Goal: Download file/media

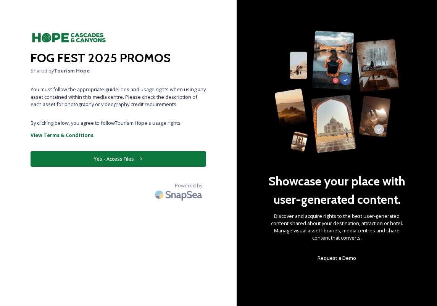
click at [115, 159] on button "Yes - Access Files" at bounding box center [118, 159] width 175 height 16
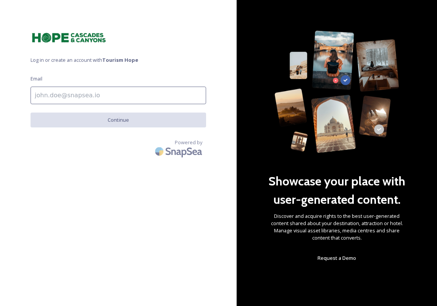
click at [76, 93] on input at bounding box center [118, 96] width 175 height 18
type input "[EMAIL_ADDRESS][DOMAIN_NAME]"
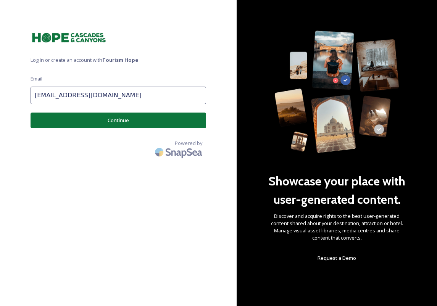
click at [96, 122] on button "Continue" at bounding box center [118, 120] width 175 height 16
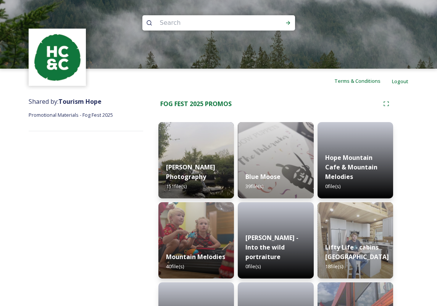
scroll to position [60, 0]
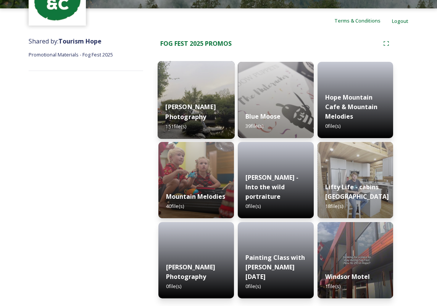
click at [208, 94] on img at bounding box center [195, 100] width 77 height 78
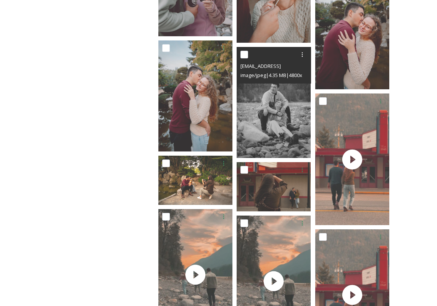
scroll to position [3351, 0]
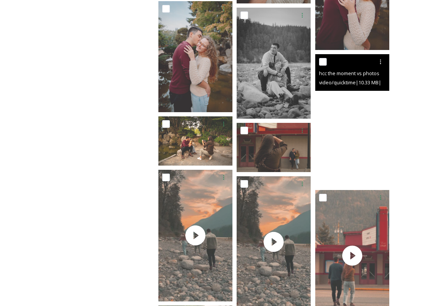
click at [354, 129] on video "hcc the moment vs photos downtown-daylight.mov" at bounding box center [352, 120] width 74 height 132
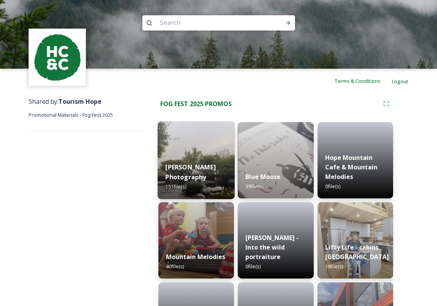
scroll to position [60, 0]
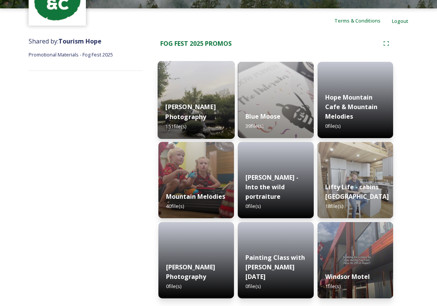
click at [206, 112] on div "[PERSON_NAME] Photography 151 file(s)" at bounding box center [195, 117] width 77 height 44
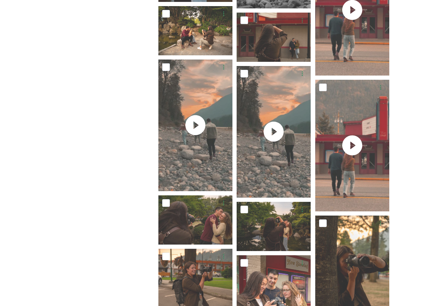
scroll to position [3403, 0]
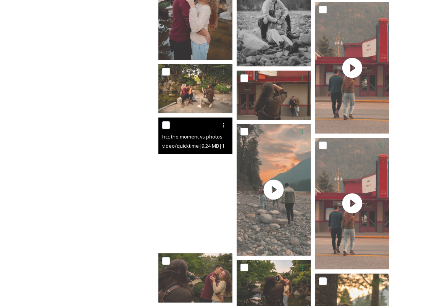
click at [194, 191] on video "hcc the moment vs photos river.mov" at bounding box center [195, 183] width 74 height 132
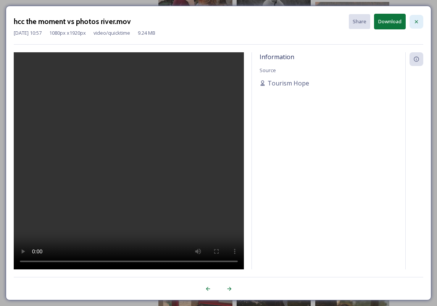
click at [416, 21] on icon at bounding box center [415, 21] width 3 height 3
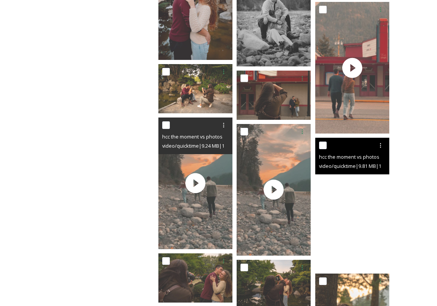
click at [349, 202] on video "hcc the moment vs photos downtown.mov" at bounding box center [352, 204] width 74 height 132
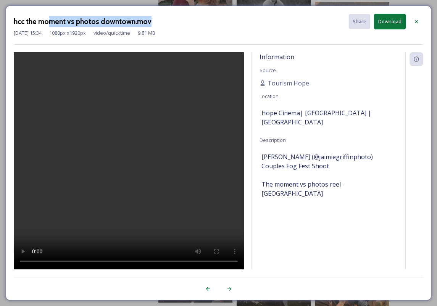
drag, startPoint x: 151, startPoint y: 19, endPoint x: 47, endPoint y: 26, distance: 104.3
click at [47, 26] on div "hcc the moment vs photos downtown.mov Share Download" at bounding box center [218, 22] width 409 height 16
click at [196, 40] on div "hcc the moment vs photos downtown.mov Share Download [DATE] 15:34 1080 px x 192…" at bounding box center [218, 29] width 409 height 31
drag, startPoint x: 153, startPoint y: 20, endPoint x: 6, endPoint y: 21, distance: 146.0
click at [6, 21] on div "hcc the moment vs photos downtown.mov Share Download [DATE] 15:34 1080 px x 192…" at bounding box center [218, 153] width 425 height 294
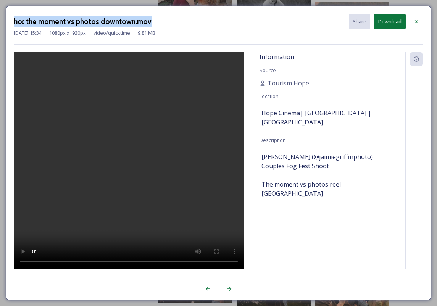
copy h3 "hcc the moment vs photos downtown.mov"
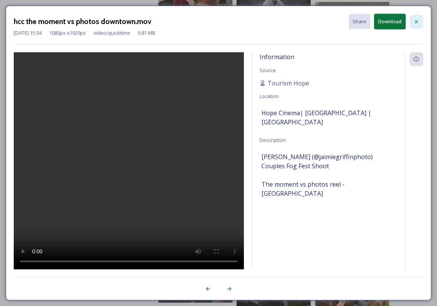
click at [416, 19] on icon at bounding box center [416, 22] width 6 height 6
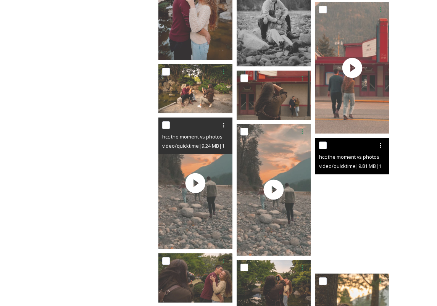
click at [350, 203] on video "hcc the moment vs photos downtown.mov" at bounding box center [352, 204] width 74 height 132
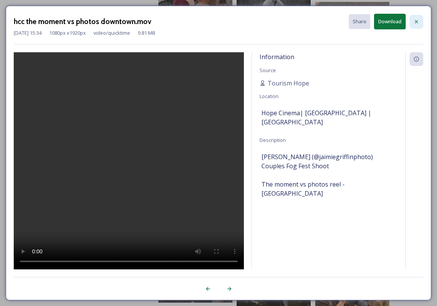
click at [413, 20] on icon at bounding box center [416, 22] width 6 height 6
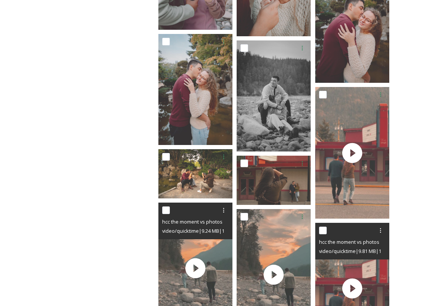
scroll to position [3313, 0]
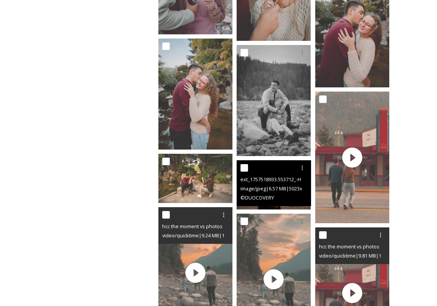
click at [288, 183] on div "ext_1757518933.553712_-HOP_8263.jpg" at bounding box center [274, 179] width 68 height 9
click at [281, 207] on img at bounding box center [273, 184] width 74 height 49
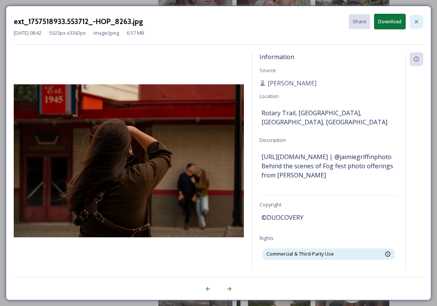
click at [417, 24] on icon at bounding box center [416, 22] width 6 height 6
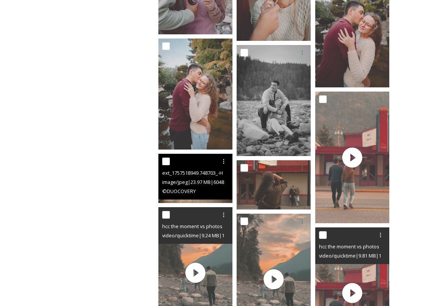
click at [202, 183] on span "image/jpeg | 23.97 MB | 6048 x 4024" at bounding box center [199, 181] width 75 height 7
click at [214, 200] on img at bounding box center [195, 178] width 74 height 49
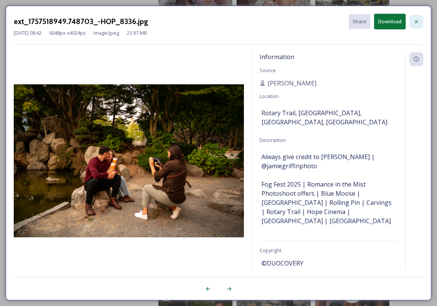
click at [417, 21] on icon at bounding box center [416, 22] width 6 height 6
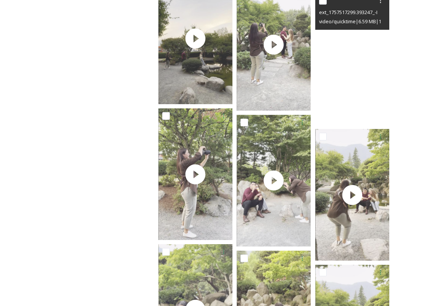
scroll to position [4255, 0]
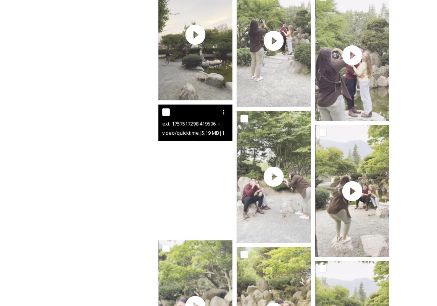
click at [200, 174] on video "ext_1757517298.419506_-IMG_3226.mov" at bounding box center [195, 170] width 74 height 132
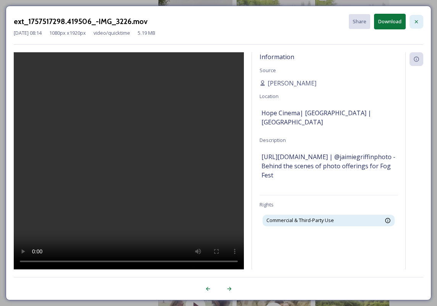
click at [417, 21] on icon at bounding box center [416, 22] width 6 height 6
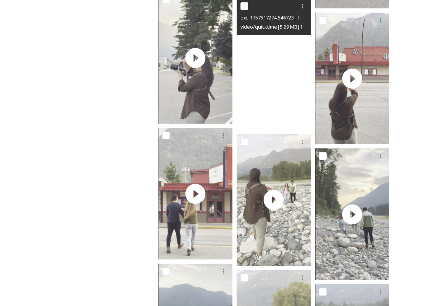
scroll to position [5310, 0]
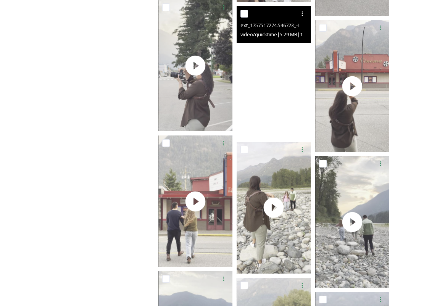
click at [275, 83] on video "ext_1757517274.546723_-IMG_3196 3.mov" at bounding box center [273, 72] width 74 height 132
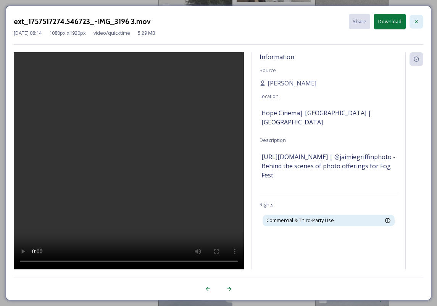
click at [414, 21] on icon at bounding box center [416, 22] width 6 height 6
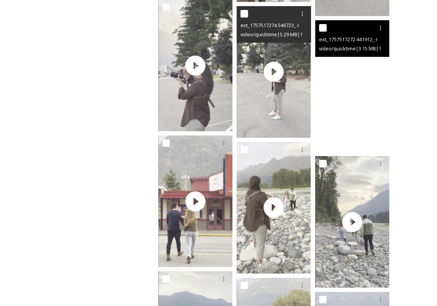
click at [354, 92] on video "ext_1757517272.441912_-IMG_3197 3.mov" at bounding box center [352, 86] width 74 height 132
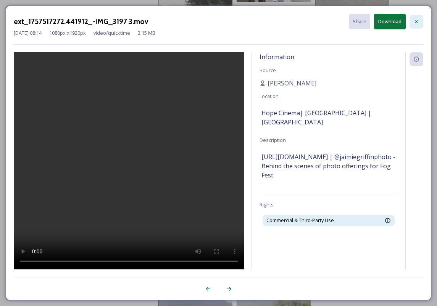
click at [417, 20] on icon at bounding box center [415, 21] width 3 height 3
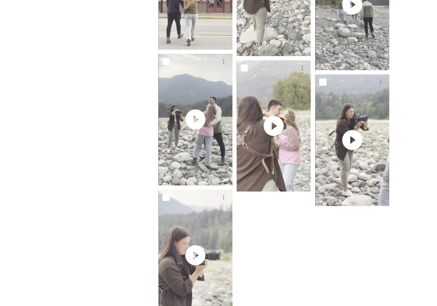
scroll to position [5528, 0]
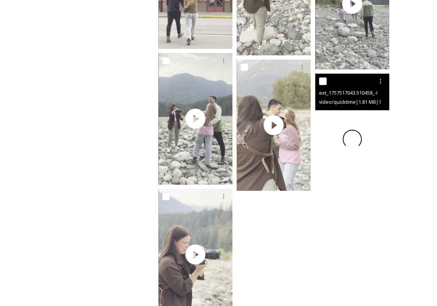
click at [356, 147] on video "ext_1757517043.510458_-IMG_3187 3.mov" at bounding box center [352, 140] width 74 height 132
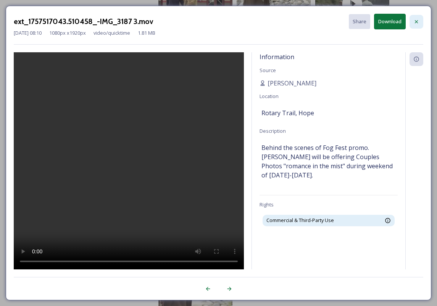
click at [418, 25] on div at bounding box center [416, 22] width 14 height 14
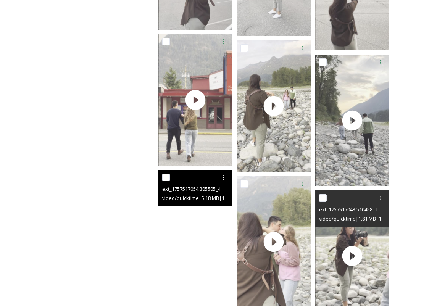
scroll to position [5407, 0]
